Goal: Check status: Check status

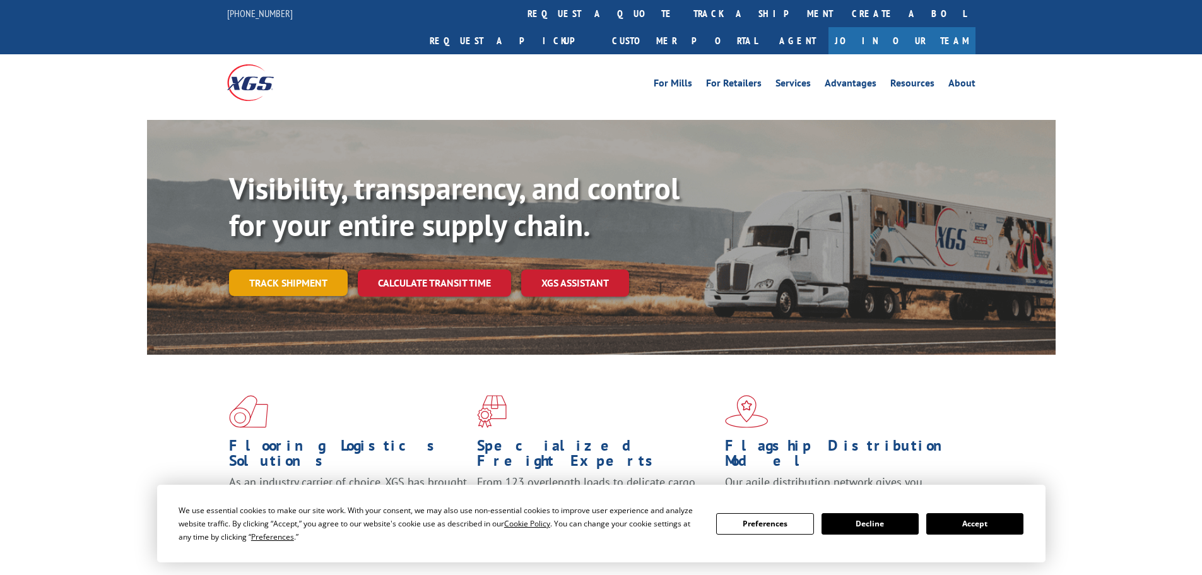
click at [268, 271] on div "Visibility, transparency, and control for your entire supply chain. Track shipm…" at bounding box center [642, 258] width 826 height 176
click at [280, 269] on link "Track shipment" at bounding box center [288, 282] width 119 height 26
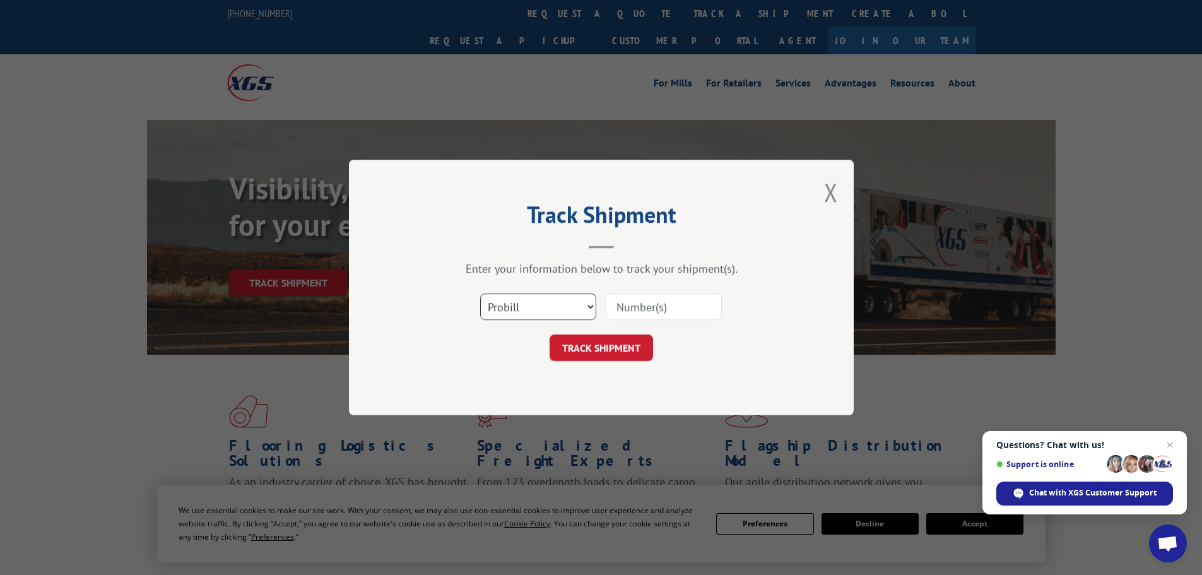
click at [520, 298] on select "Select category... Probill BOL PO" at bounding box center [538, 306] width 116 height 26
select select "po"
click at [480, 293] on select "Select category... Probill BOL PO" at bounding box center [538, 306] width 116 height 26
click at [649, 303] on input at bounding box center [664, 306] width 116 height 26
type input "52546069"
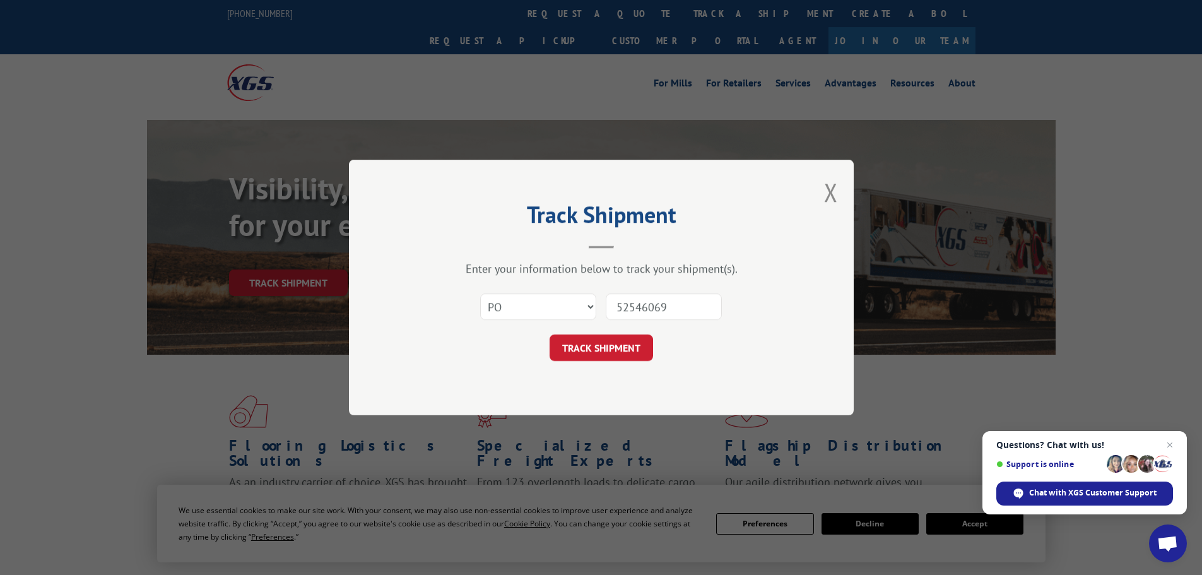
click at [549, 334] on button "TRACK SHIPMENT" at bounding box center [600, 347] width 103 height 26
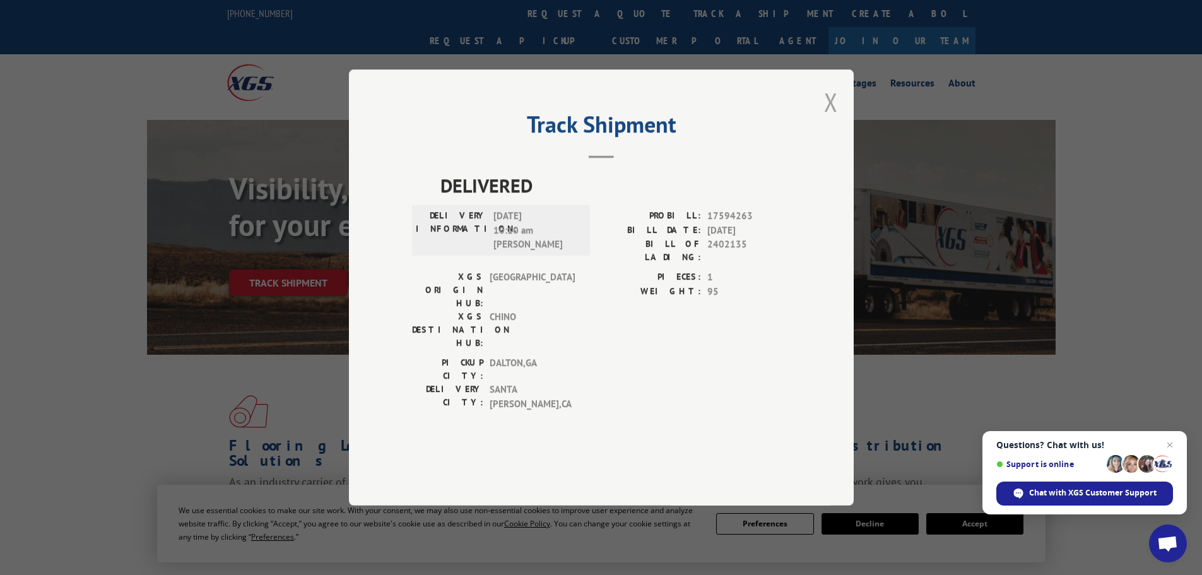
click at [829, 119] on button "Close modal" at bounding box center [831, 101] width 14 height 33
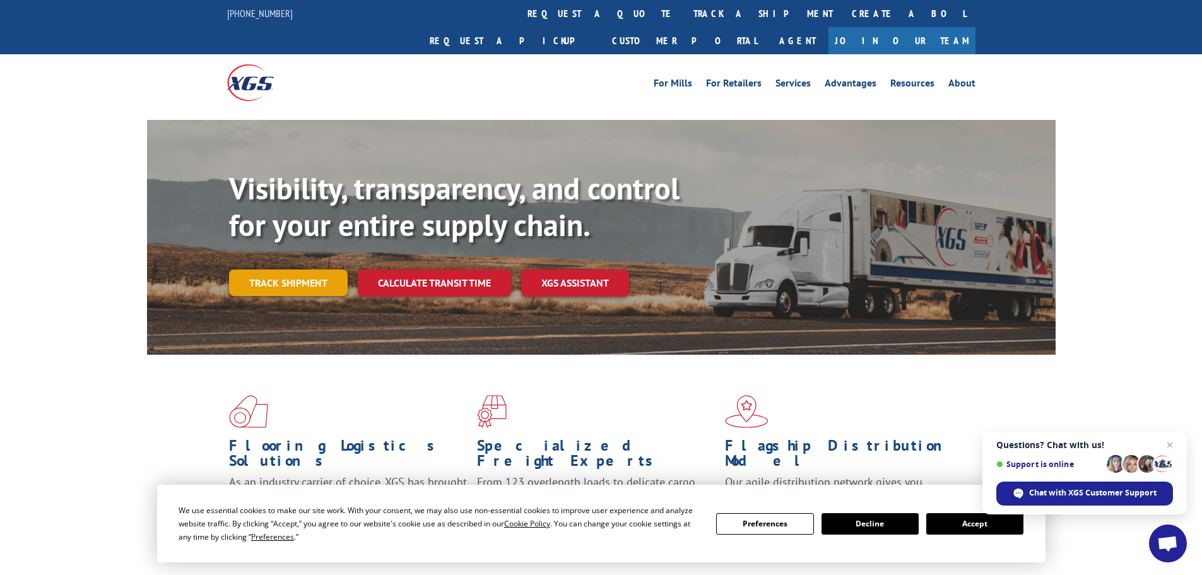
click at [290, 269] on link "Track shipment" at bounding box center [288, 282] width 119 height 26
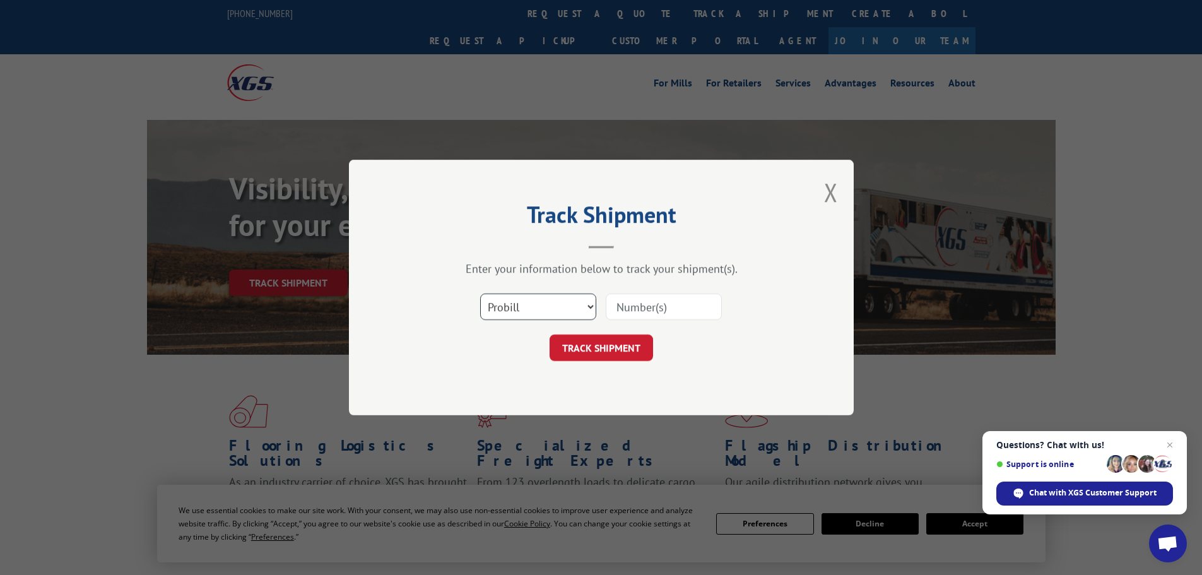
click at [529, 296] on select "Select category... Probill BOL PO" at bounding box center [538, 306] width 116 height 26
select select "po"
click at [480, 293] on select "Select category... Probill BOL PO" at bounding box center [538, 306] width 116 height 26
click at [647, 313] on input at bounding box center [664, 306] width 116 height 26
type input "52546069"
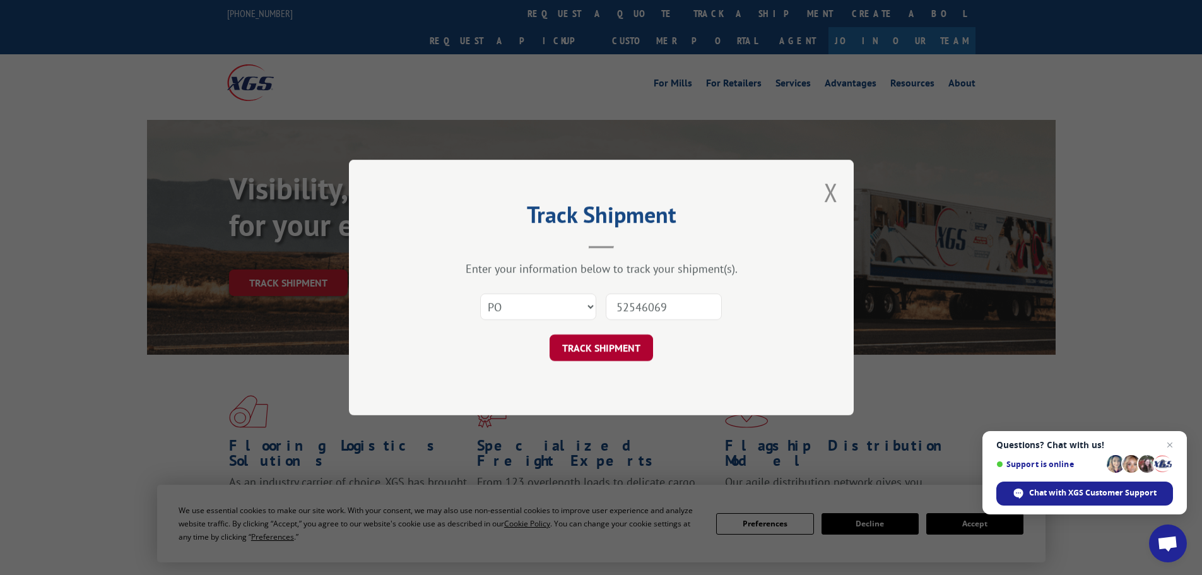
click at [597, 351] on button "TRACK SHIPMENT" at bounding box center [600, 347] width 103 height 26
